Goal: Transaction & Acquisition: Purchase product/service

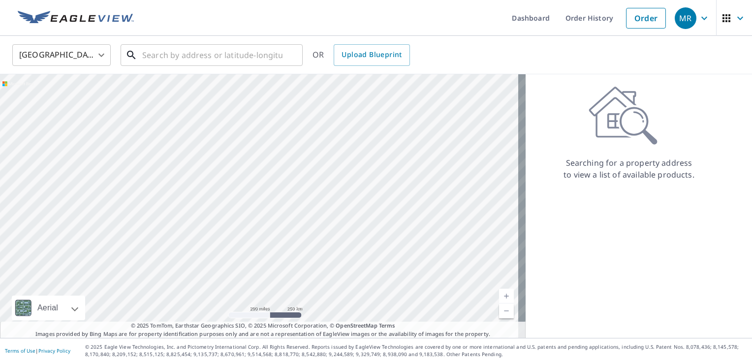
click at [268, 55] on input "text" at bounding box center [212, 55] width 140 height 28
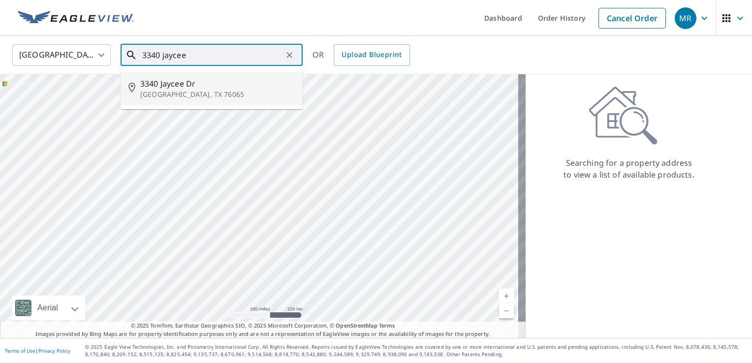
click at [222, 96] on p "[GEOGRAPHIC_DATA], TX 76065" at bounding box center [217, 95] width 155 height 10
type input "[STREET_ADDRESS][PERSON_NAME]"
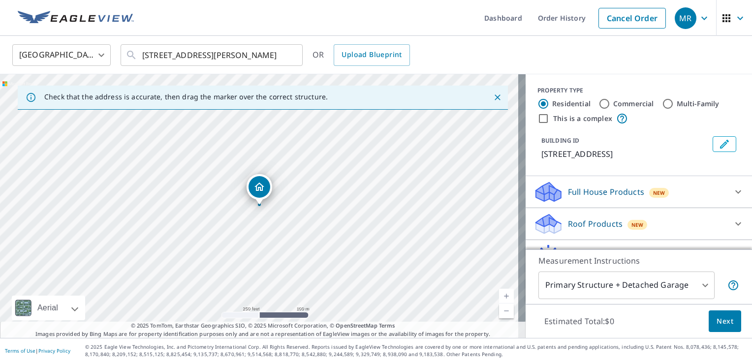
click at [733, 221] on icon at bounding box center [739, 224] width 12 height 12
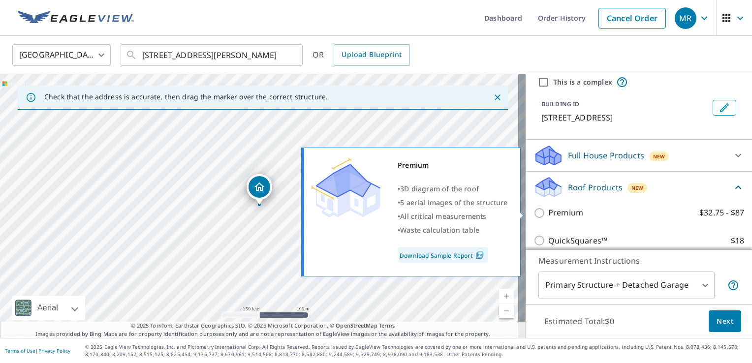
click at [534, 211] on input "Premium $32.75 - $87" at bounding box center [541, 213] width 15 height 12
checkbox input "true"
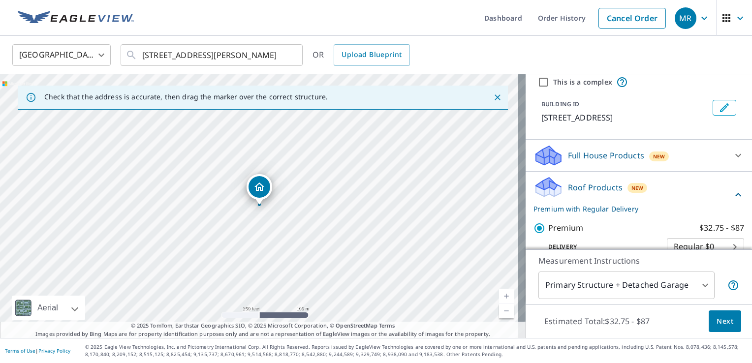
click at [723, 327] on span "Next" at bounding box center [725, 322] width 17 height 12
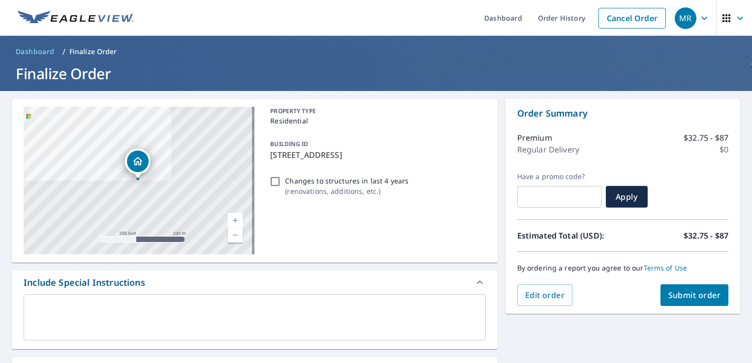
click at [697, 303] on button "Submit order" at bounding box center [695, 296] width 68 height 22
